Goal: Task Accomplishment & Management: Complete application form

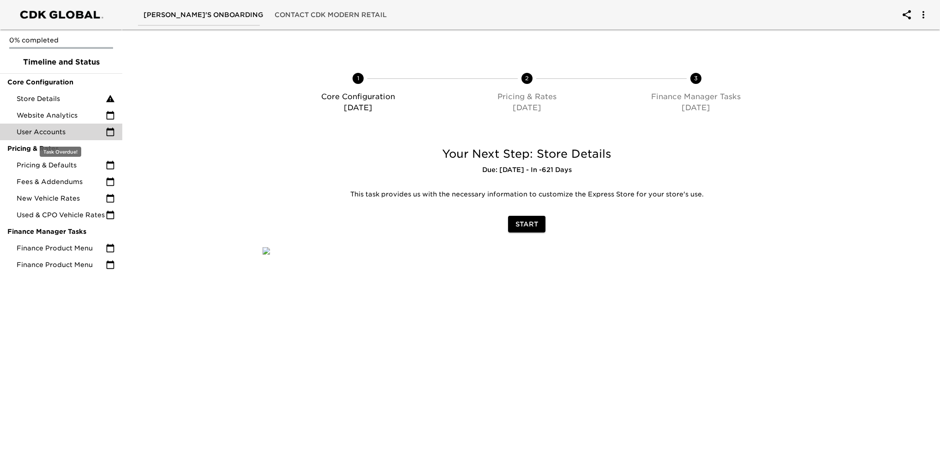
click at [50, 130] on span "User Accounts" at bounding box center [61, 131] width 89 height 9
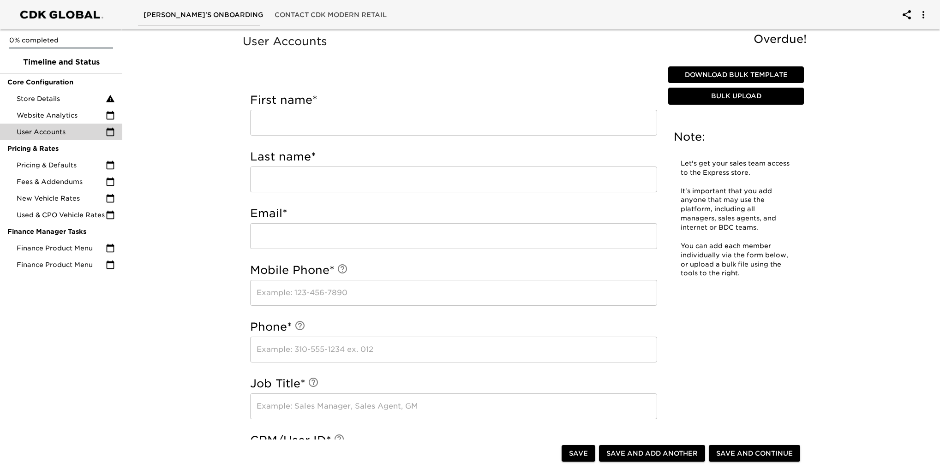
click at [758, 70] on span "Download Bulk Template" at bounding box center [736, 75] width 128 height 12
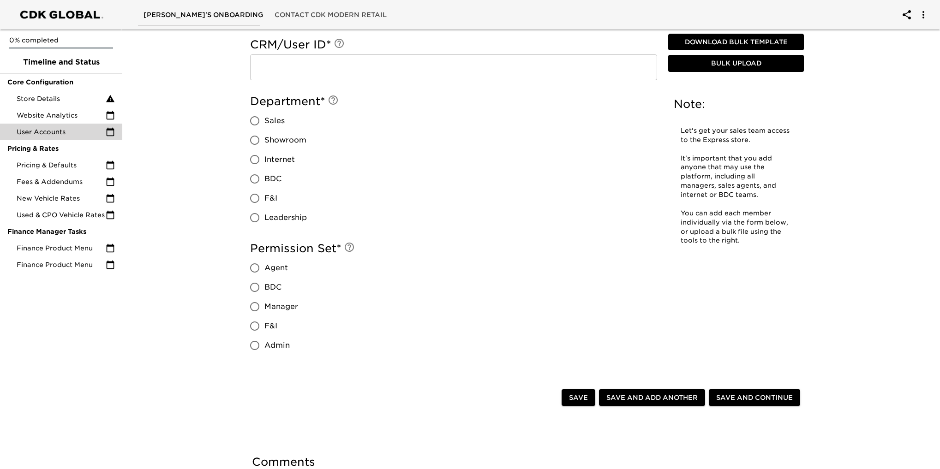
scroll to position [380, 0]
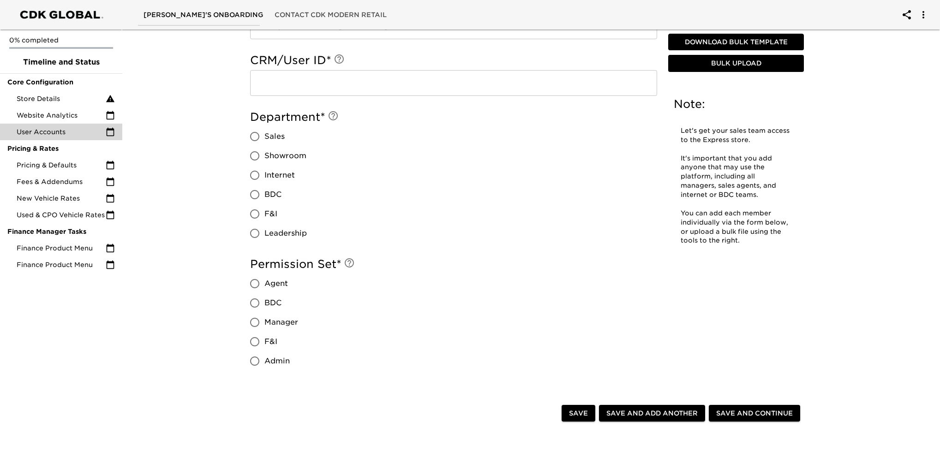
click at [719, 66] on span "Bulk Upload" at bounding box center [736, 64] width 128 height 12
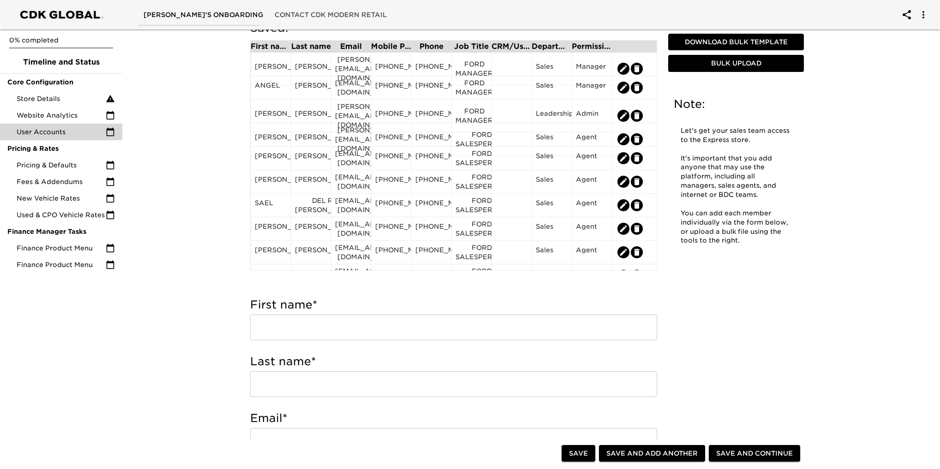
scroll to position [0, 0]
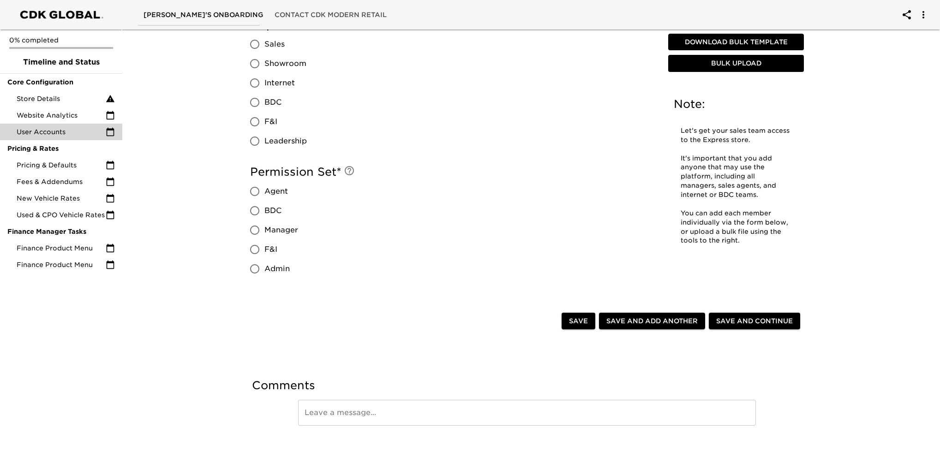
click at [580, 318] on span "Save" at bounding box center [578, 322] width 19 height 12
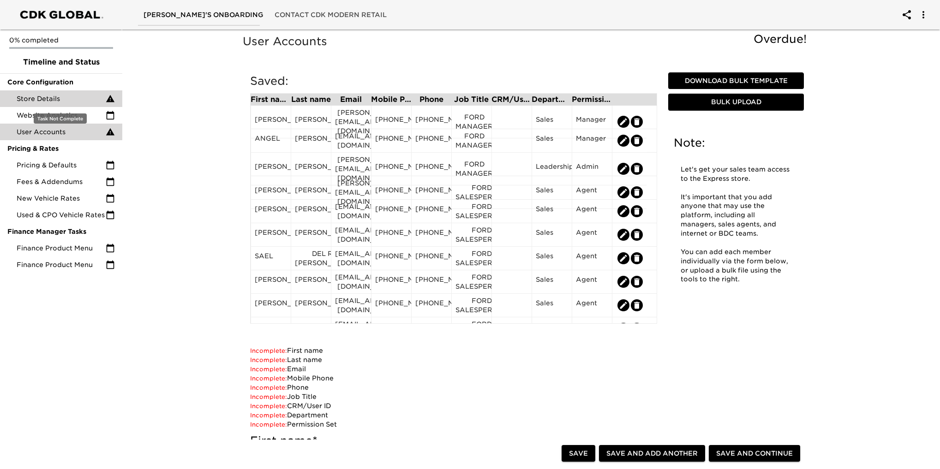
click at [36, 99] on span "Store Details" at bounding box center [61, 98] width 89 height 9
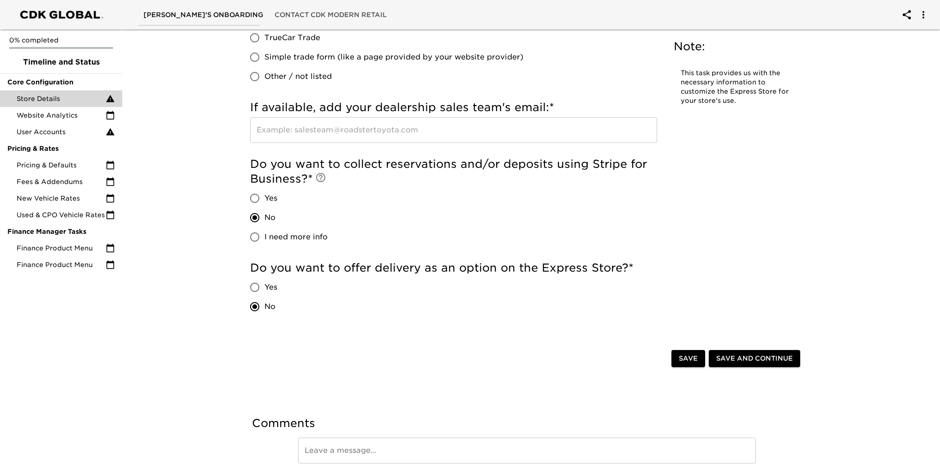
scroll to position [1914, 0]
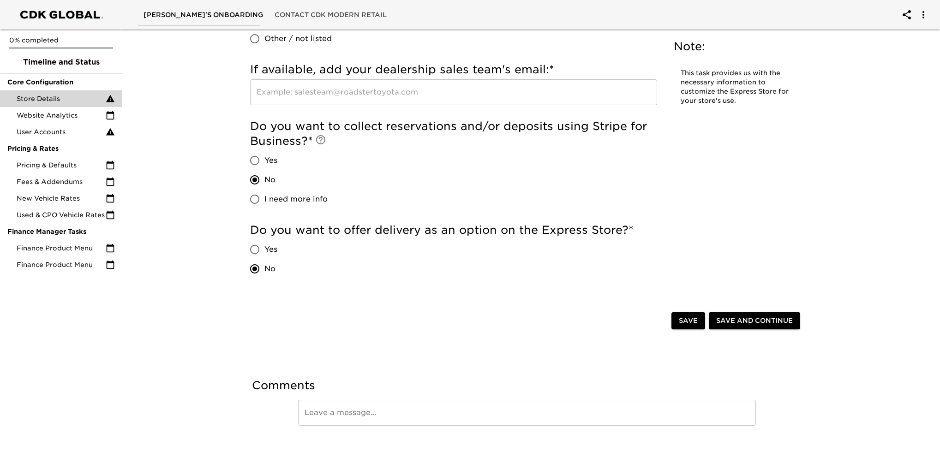
click at [748, 318] on span "Save and Continue" at bounding box center [754, 321] width 77 height 12
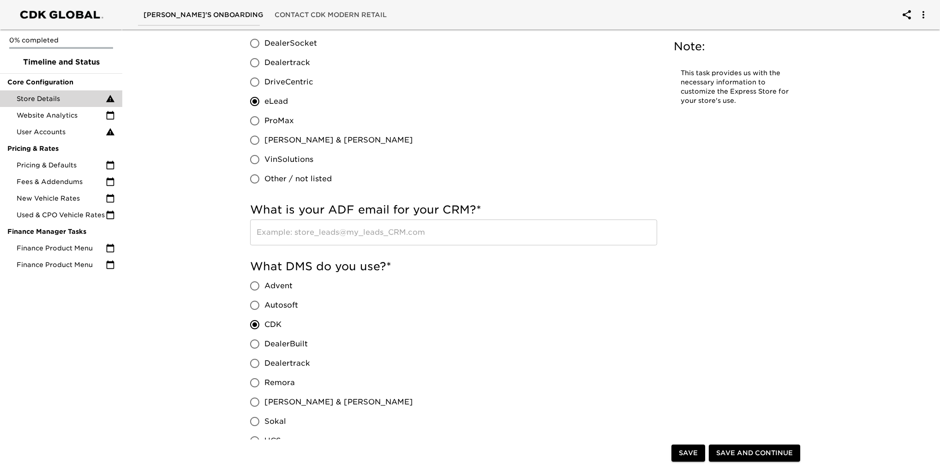
scroll to position [600, 0]
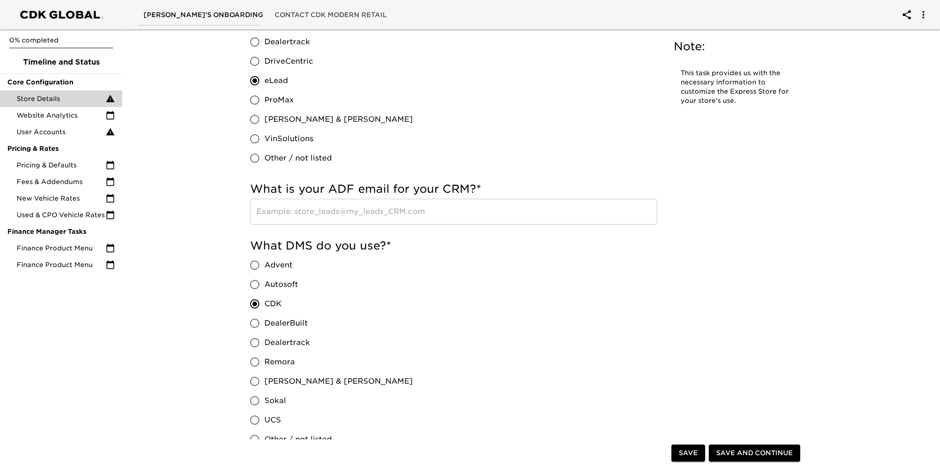
click at [400, 215] on input "text" at bounding box center [453, 212] width 407 height 26
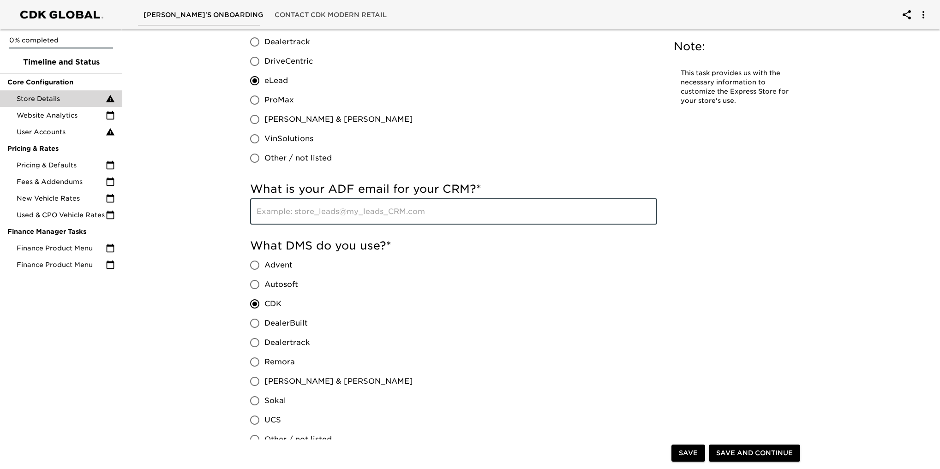
paste input "[EMAIL_ADDRESS][DOMAIN_NAME]"
click at [258, 213] on input "[EMAIL_ADDRESS][DOMAIN_NAME]" at bounding box center [453, 212] width 407 height 26
type input "[EMAIL_ADDRESS][DOMAIN_NAME]"
click at [557, 296] on div "What DMS do you use? * Advent Autosoft CDK DealerBuilt Dealertrack Remora [PERS…" at bounding box center [453, 344] width 407 height 211
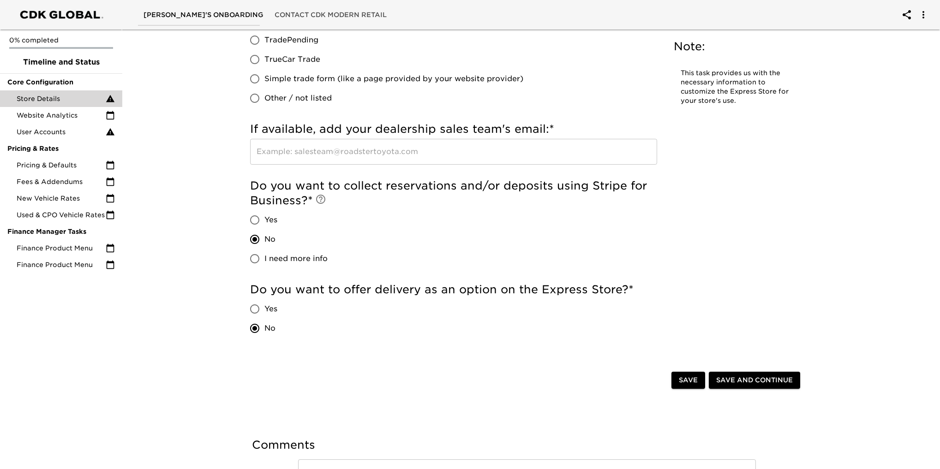
scroll to position [1914, 0]
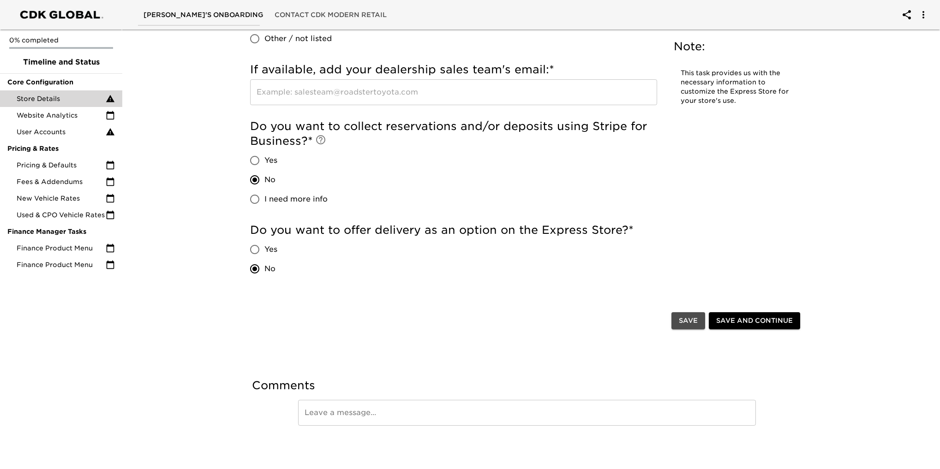
click at [683, 324] on span "Save" at bounding box center [688, 321] width 19 height 12
click at [693, 328] on button "Save" at bounding box center [688, 320] width 34 height 17
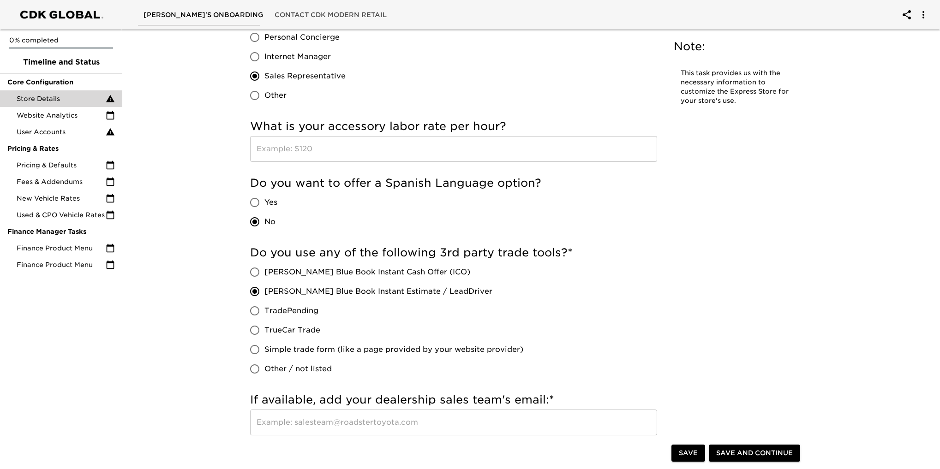
scroll to position [1536, 0]
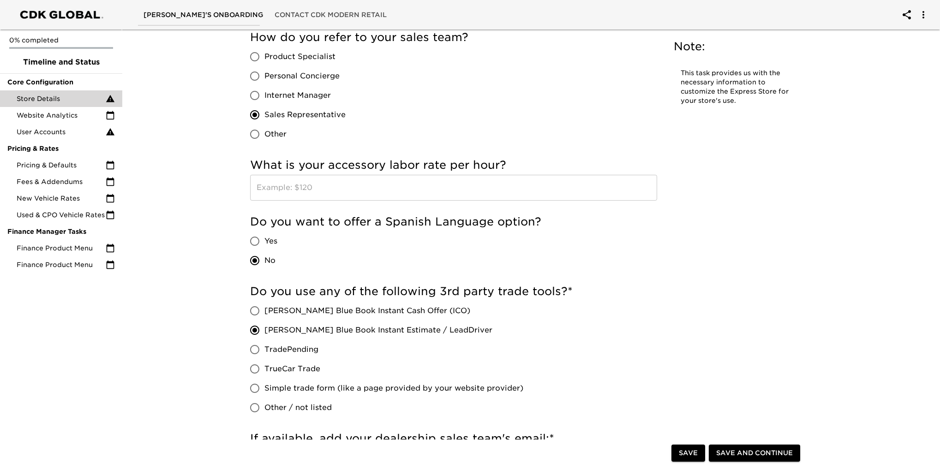
click at [313, 191] on input "text" at bounding box center [453, 188] width 407 height 26
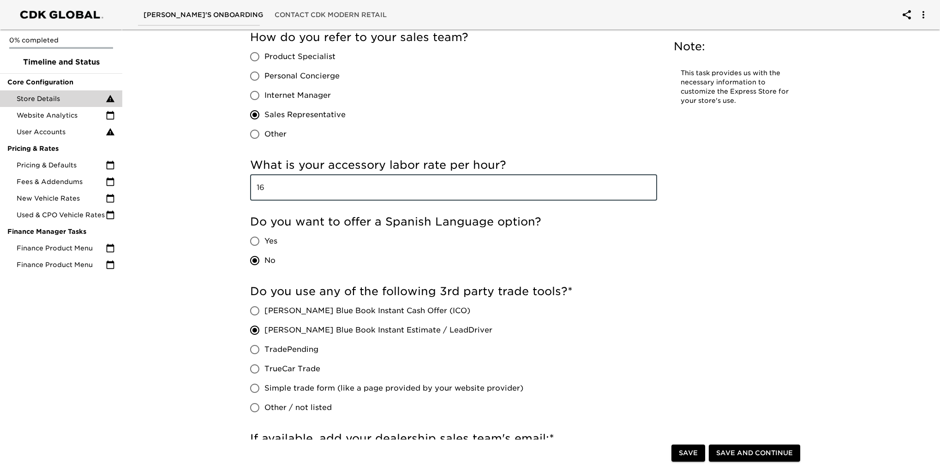
type input "1"
type input "$160"
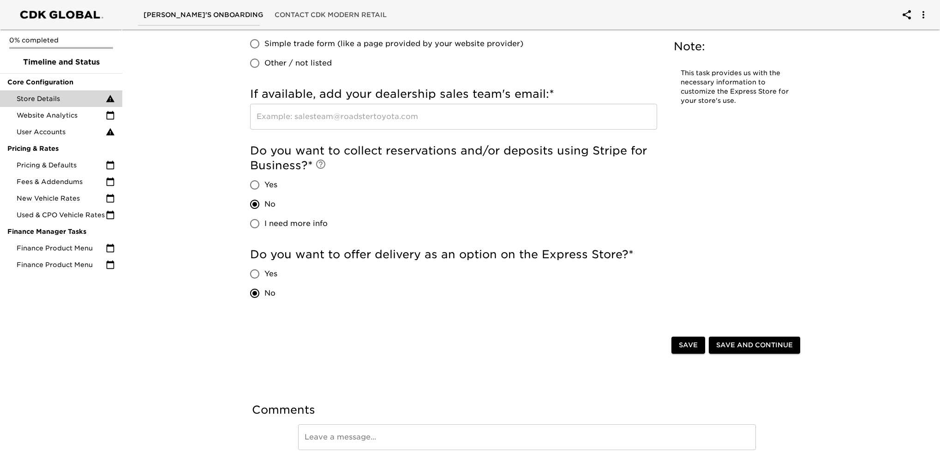
scroll to position [1905, 0]
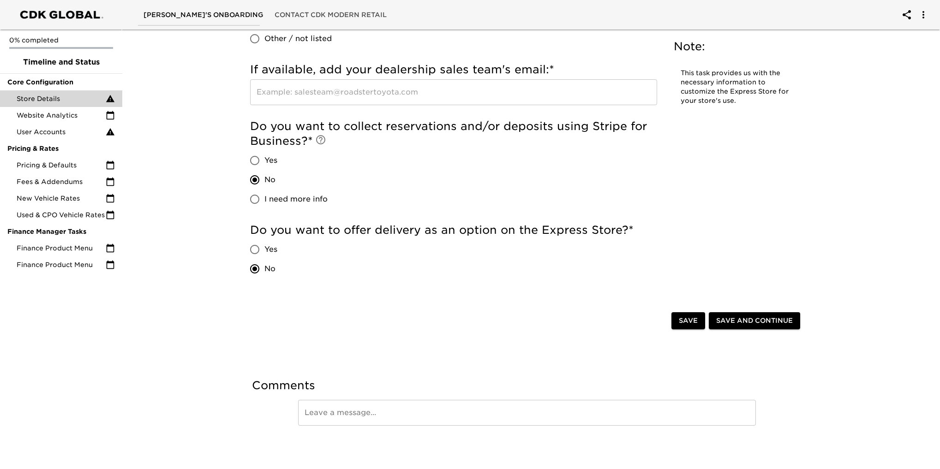
click at [688, 325] on span "Save" at bounding box center [688, 321] width 19 height 12
click at [54, 114] on span "Website Analytics" at bounding box center [61, 115] width 89 height 9
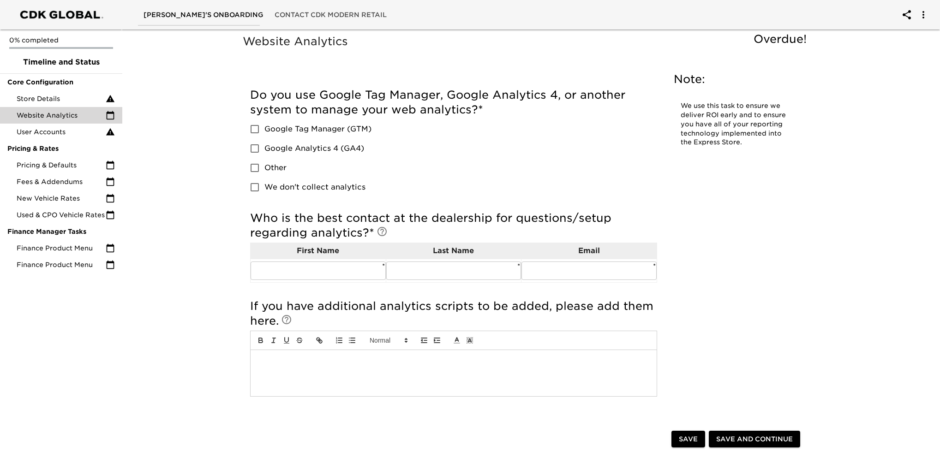
click at [255, 149] on input "Google Analytics 4 (GA4)" at bounding box center [254, 148] width 19 height 19
checkbox input "true"
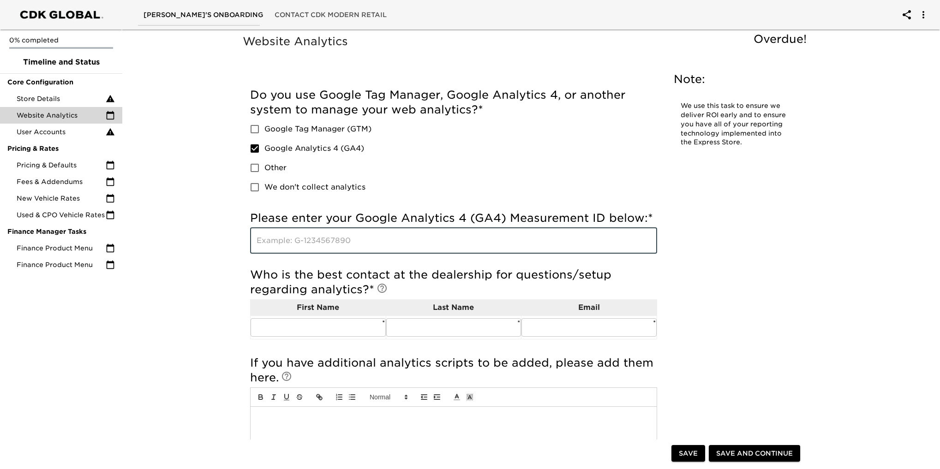
click at [346, 237] on input "text" at bounding box center [453, 241] width 407 height 26
paste input "G-0W2F86747N"
type input "G-0W2F86747N"
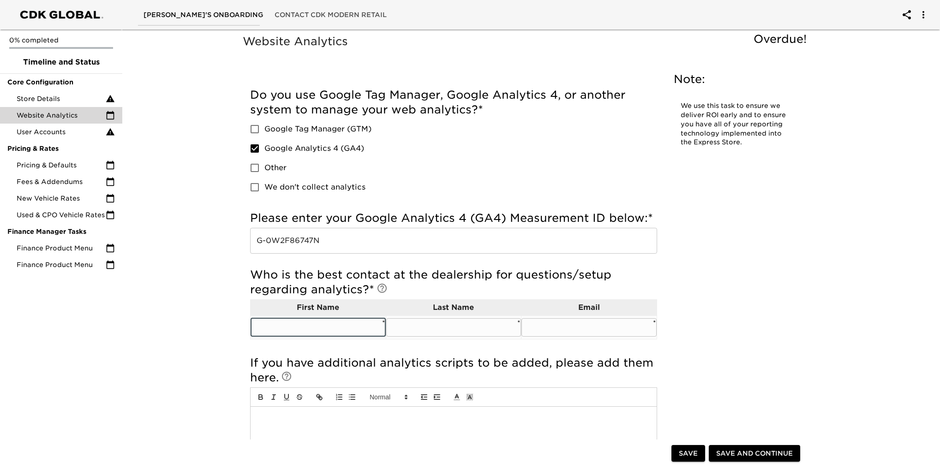
click at [340, 335] on input "text" at bounding box center [318, 327] width 135 height 18
type input "[PERSON_NAME]"
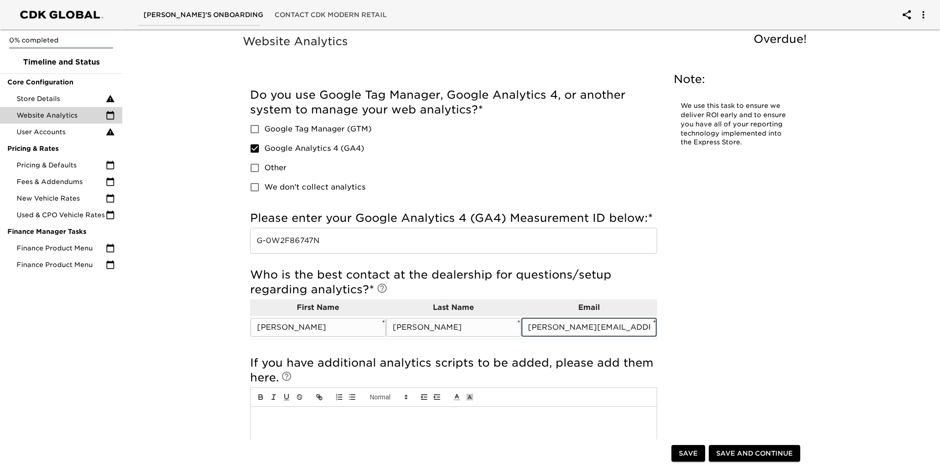
type input "[PERSON_NAME][EMAIL_ADDRESS][DOMAIN_NAME]"
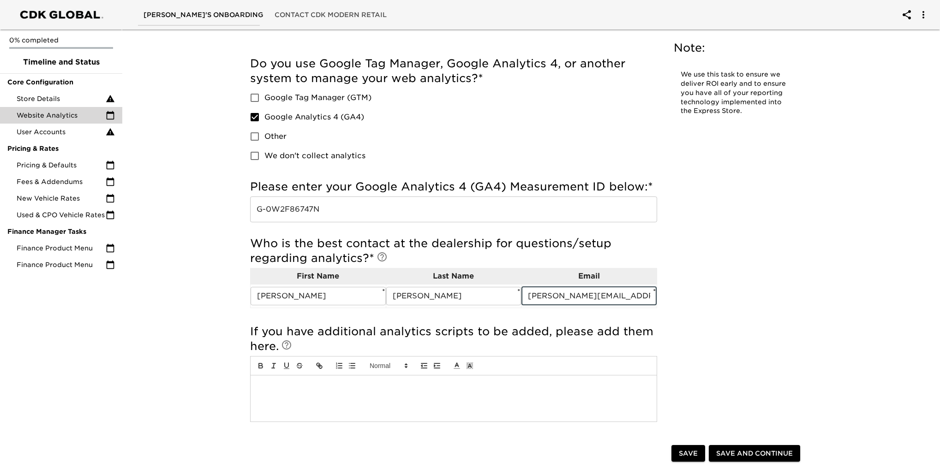
scroll to position [175, 0]
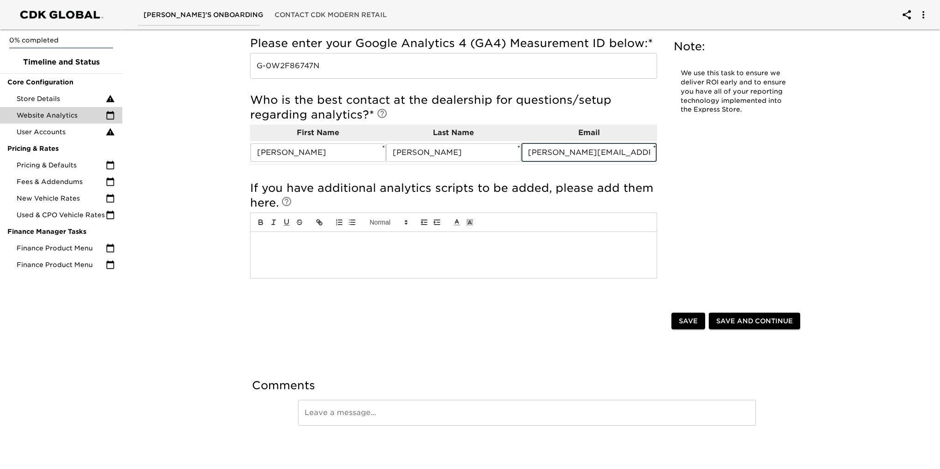
click at [684, 323] on span "Save" at bounding box center [688, 322] width 19 height 12
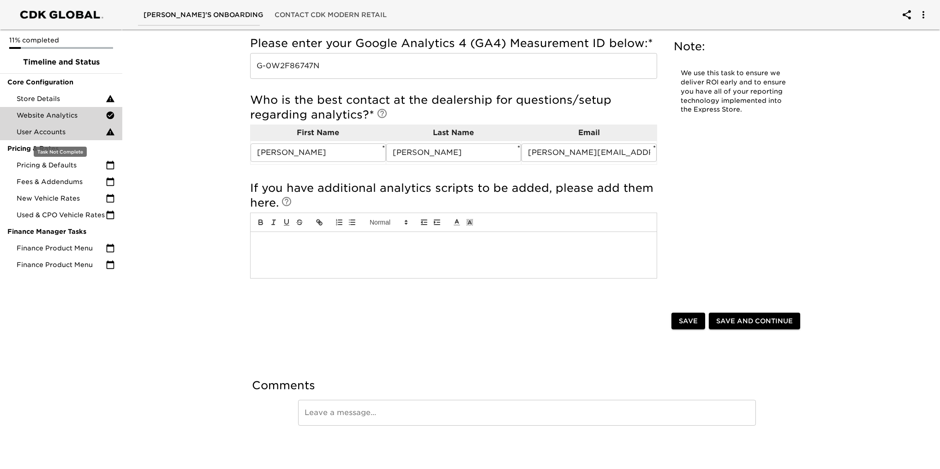
click at [73, 138] on div "User Accounts" at bounding box center [61, 132] width 122 height 17
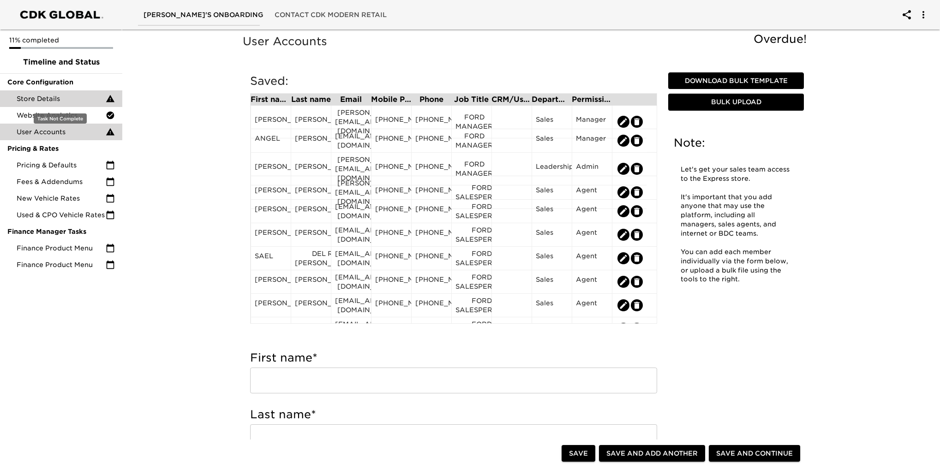
click at [62, 98] on span "Store Details" at bounding box center [61, 98] width 89 height 9
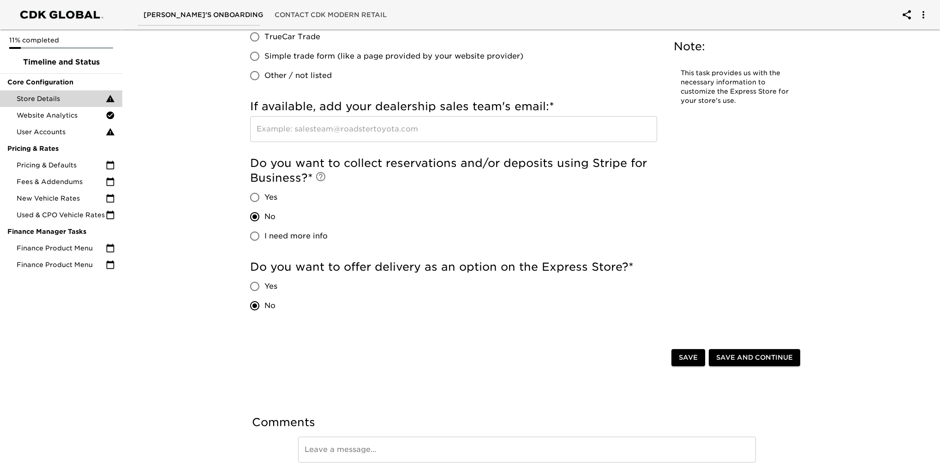
scroll to position [1905, 0]
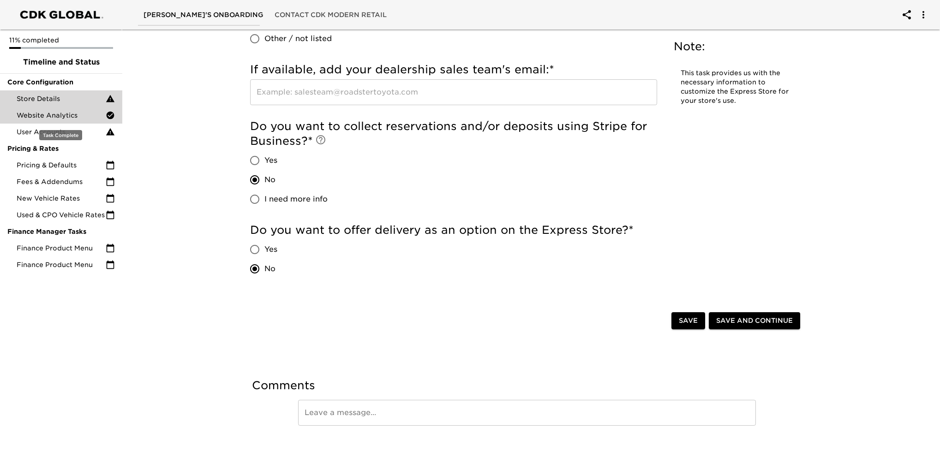
click at [51, 118] on span "Website Analytics" at bounding box center [61, 115] width 89 height 9
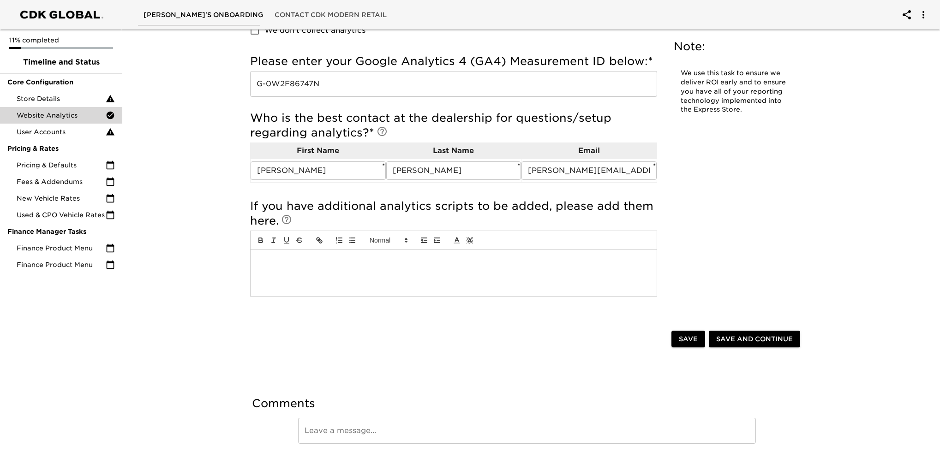
scroll to position [175, 0]
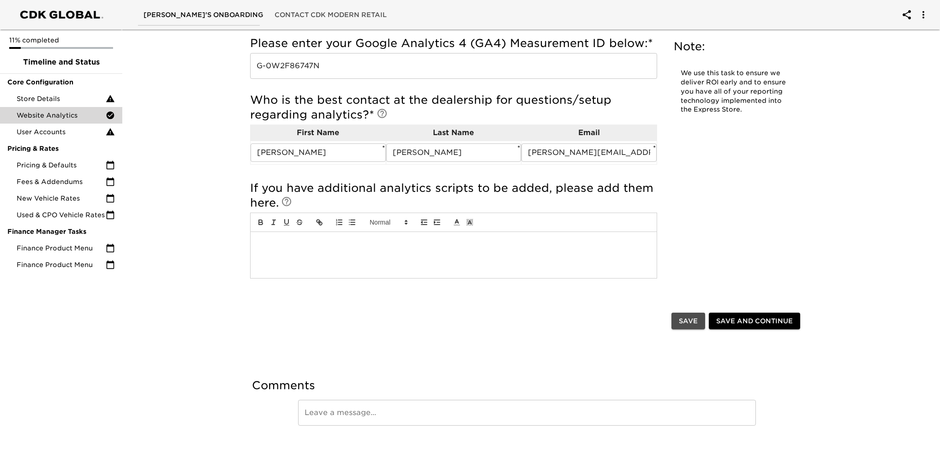
click at [685, 321] on span "Save" at bounding box center [688, 322] width 19 height 12
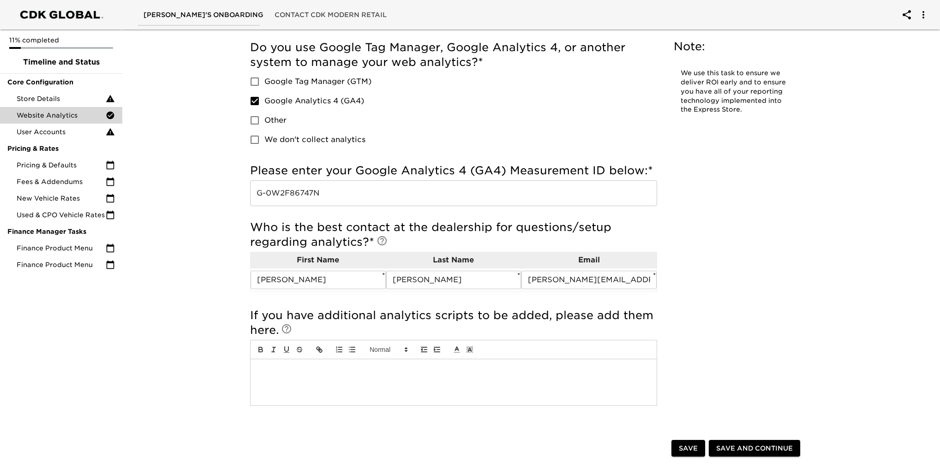
scroll to position [0, 0]
